Goal: Answer question/provide support: Answer question/provide support

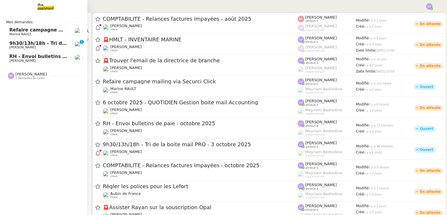
click at [33, 52] on link "RH - Envoi bulletins de paie - [DATE] [PERSON_NAME]" at bounding box center [43, 58] width 87 height 13
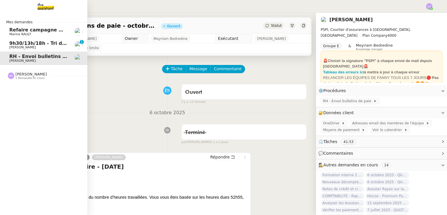
click at [64, 40] on span "9h30/13h/18h - Tri de la boite mail PRO - 3 octobre 2025" at bounding box center [83, 43] width 148 height 6
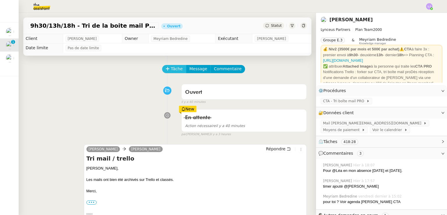
click at [168, 67] on button "Tâche" at bounding box center [174, 69] width 24 height 8
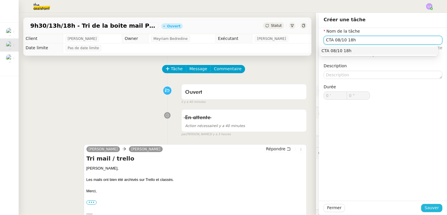
type input "CTA 08/10 18h"
click at [431, 207] on span "Sauver" at bounding box center [432, 208] width 14 height 7
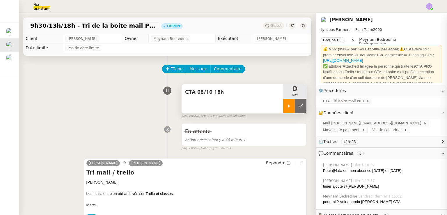
click at [287, 105] on icon at bounding box center [289, 106] width 5 height 5
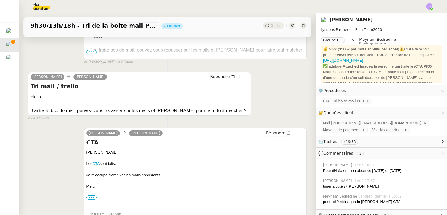
scroll to position [248, 0]
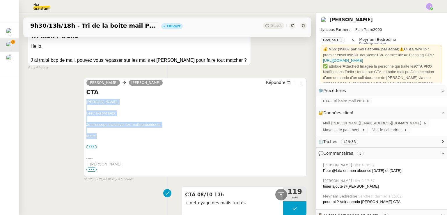
drag, startPoint x: 100, startPoint y: 130, endPoint x: 84, endPoint y: 97, distance: 36.8
click at [84, 97] on div "[PERSON_NAME] [PERSON_NAME] Répondre CTA [PERSON_NAME], Les CTA sont faits. Je …" at bounding box center [195, 127] width 223 height 99
copy div "[PERSON_NAME], Les CTA sont faits. Je m'occupe d'archiver les mails précédents.…"
click at [287, 80] on icon at bounding box center [289, 82] width 4 height 4
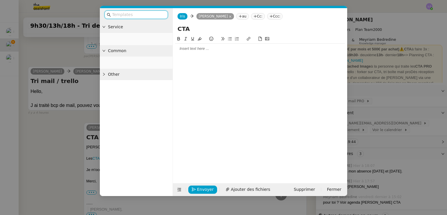
scroll to position [293, 0]
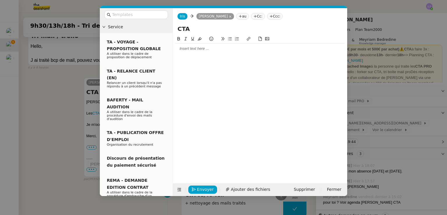
click at [244, 50] on div at bounding box center [260, 48] width 170 height 5
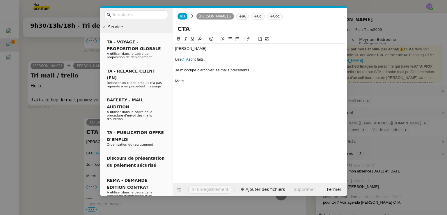
scroll to position [333, 0]
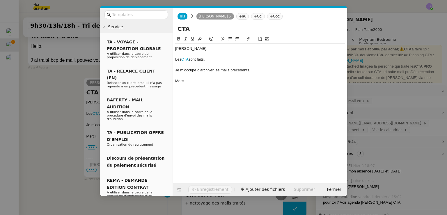
click at [228, 68] on div "Je m'occupe d'archiver les mails précédents." at bounding box center [260, 70] width 170 height 5
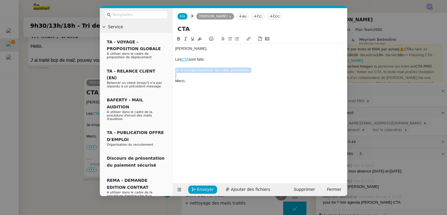
click at [228, 68] on div "Je m'occupe d'archiver les mails précédents." at bounding box center [260, 70] width 170 height 5
click at [384, 86] on nz-modal-container "Service TA - VOYAGE - PROPOSITION GLOBALE A utiliser dans le cadre de propositi…" at bounding box center [223, 107] width 447 height 215
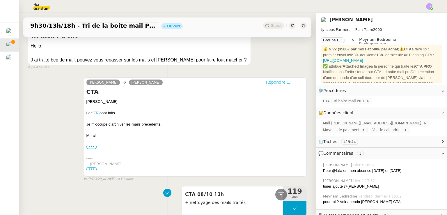
scroll to position [0, 0]
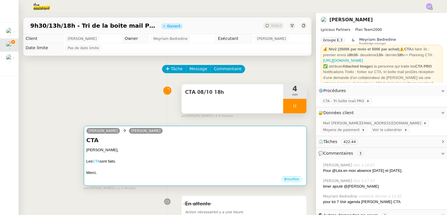
click at [204, 152] on div "[PERSON_NAME]," at bounding box center [196, 150] width 218 height 6
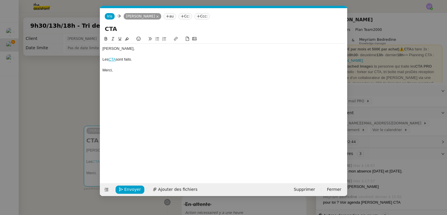
scroll to position [0, 12]
click at [149, 60] on div "Les CTA sont faits." at bounding box center [224, 59] width 243 height 5
click at [140, 189] on button "Envoyer" at bounding box center [130, 190] width 29 height 8
click at [140, 189] on span "Confirmer l'envoi" at bounding box center [141, 189] width 35 height 7
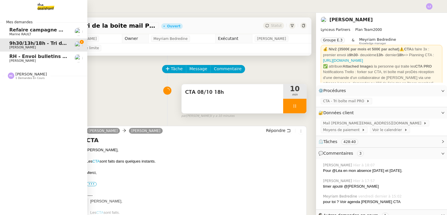
click at [32, 55] on span "RH - Envoi bulletins de paie - octobre 2025" at bounding box center [65, 57] width 112 height 6
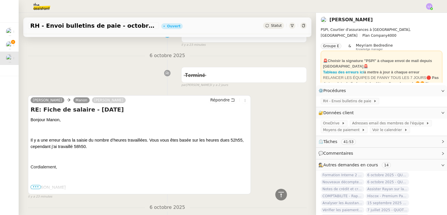
scroll to position [47, 0]
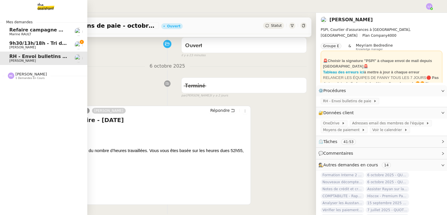
click at [10, 30] on span "Refaire campagne mailing via Securci Click" at bounding box center [65, 30] width 113 height 6
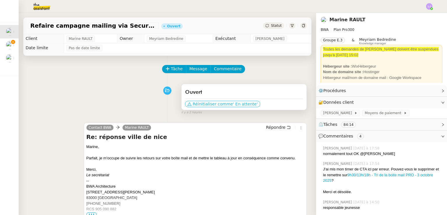
click at [210, 104] on span "Réinitialiser comme" at bounding box center [213, 104] width 40 height 6
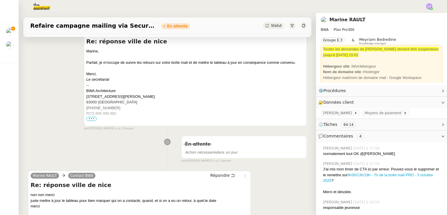
scroll to position [92, 0]
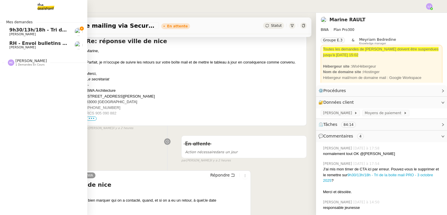
click at [59, 27] on span "9h30/13h/18h - Tri de la boite mail PRO - 3 octobre 2025" at bounding box center [83, 30] width 148 height 6
